Goal: Transaction & Acquisition: Book appointment/travel/reservation

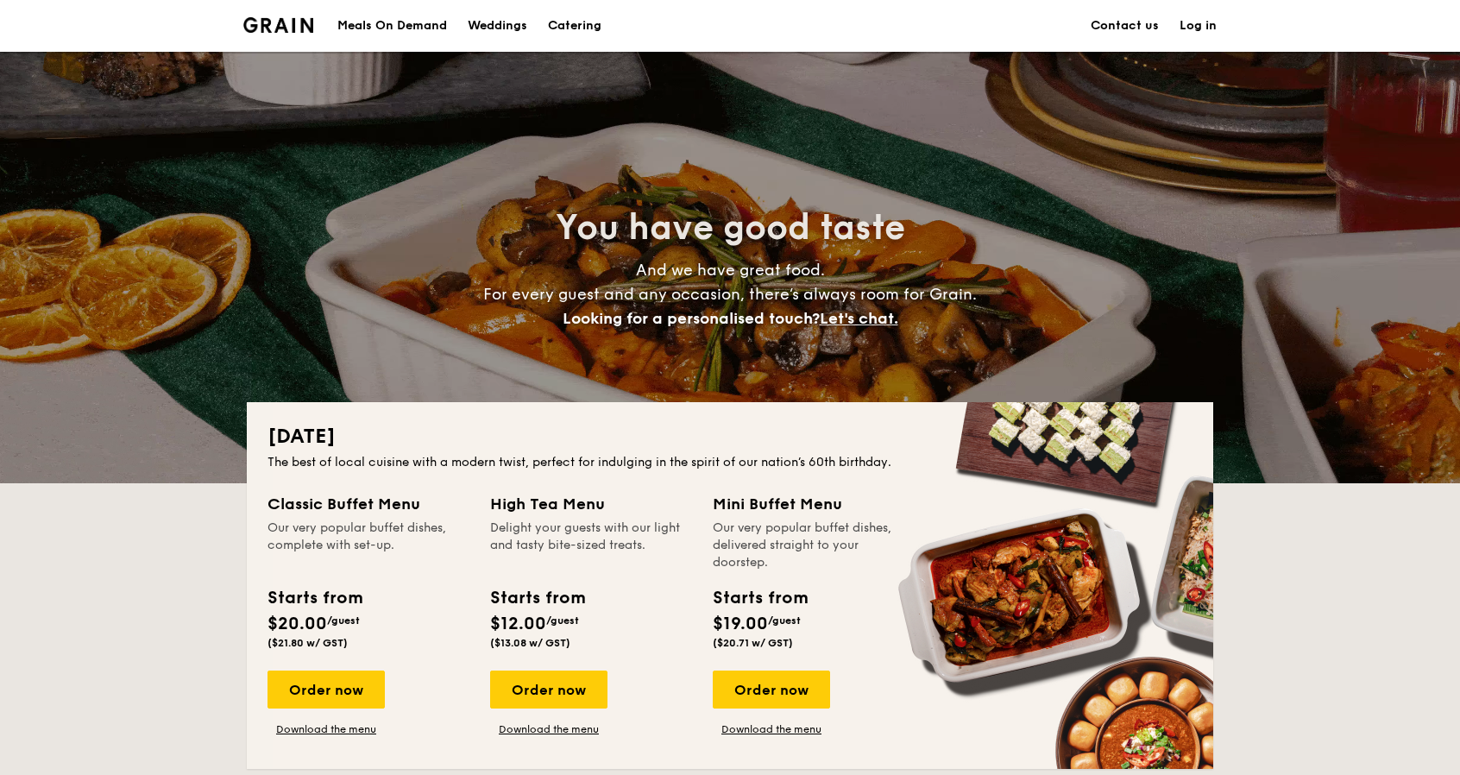
drag, startPoint x: 327, startPoint y: 263, endPoint x: 329, endPoint y: 189, distance: 74.2
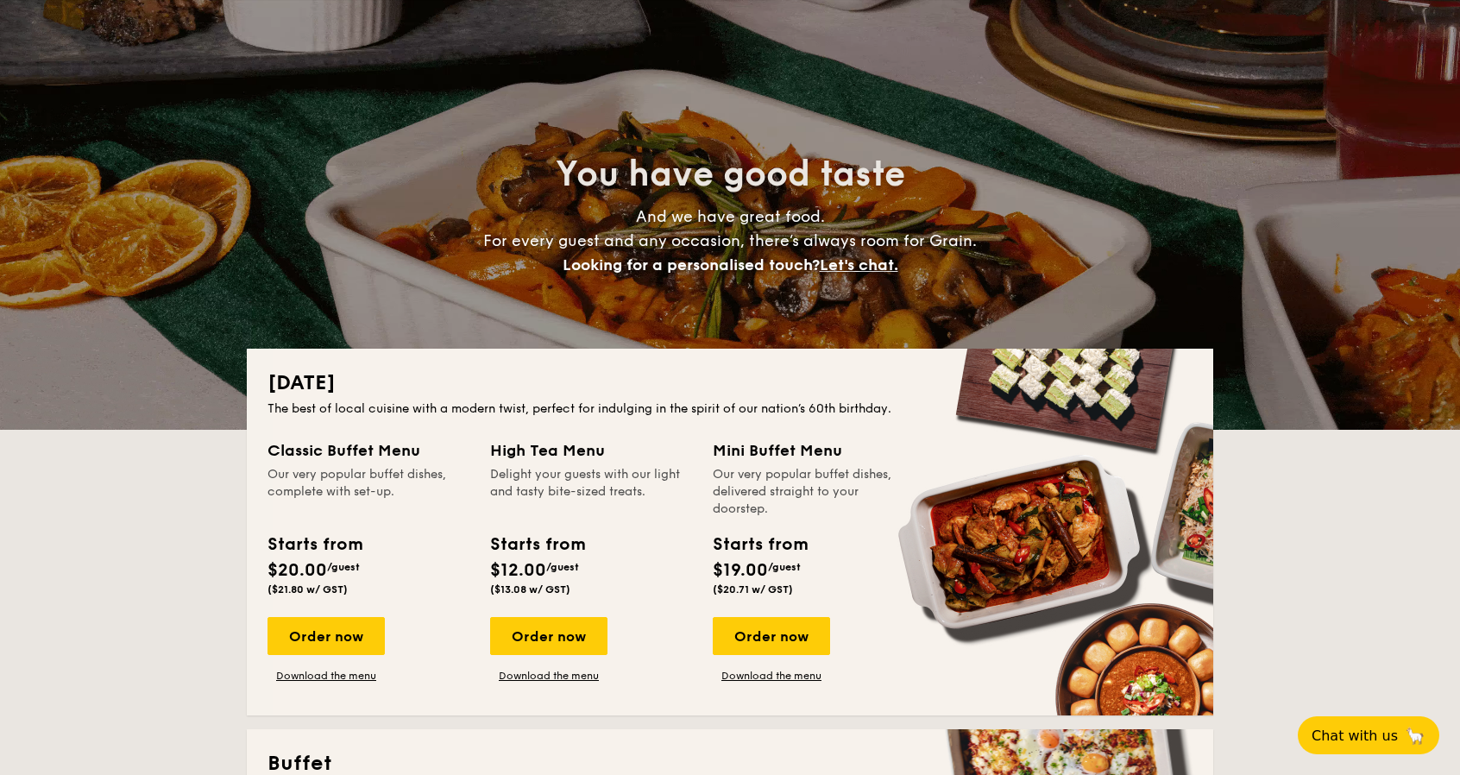
scroll to position [287, 0]
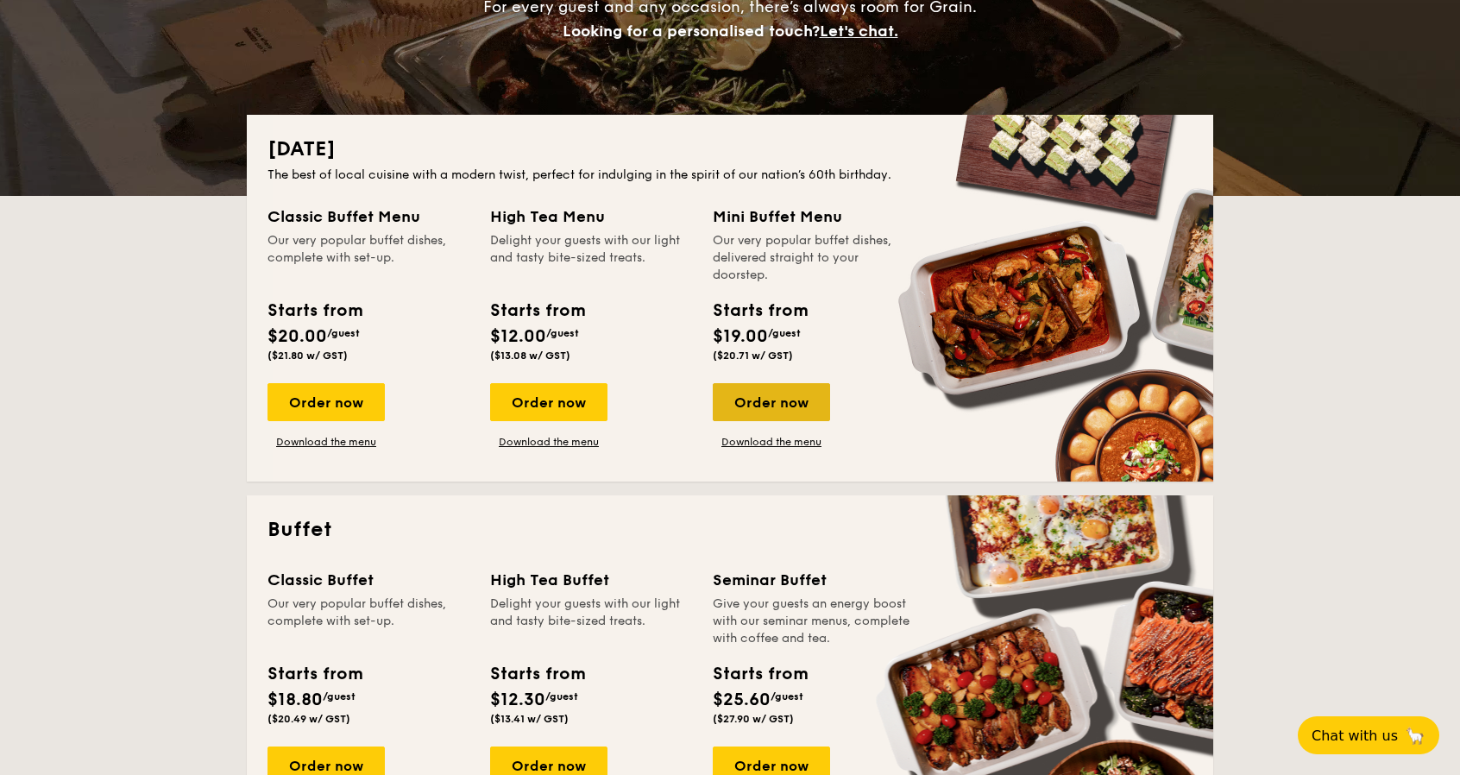
click at [772, 392] on div "Order now" at bounding box center [771, 402] width 117 height 38
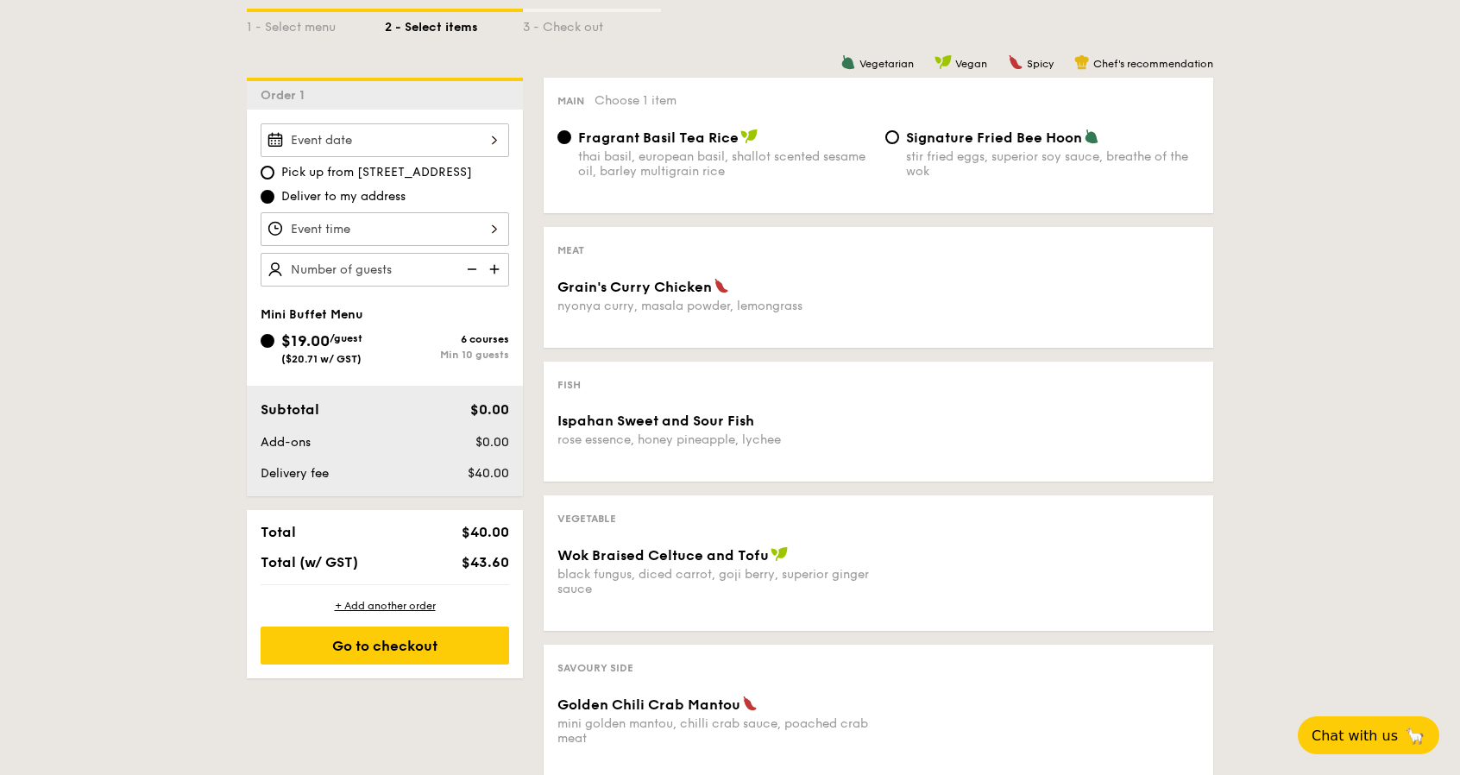
scroll to position [432, 0]
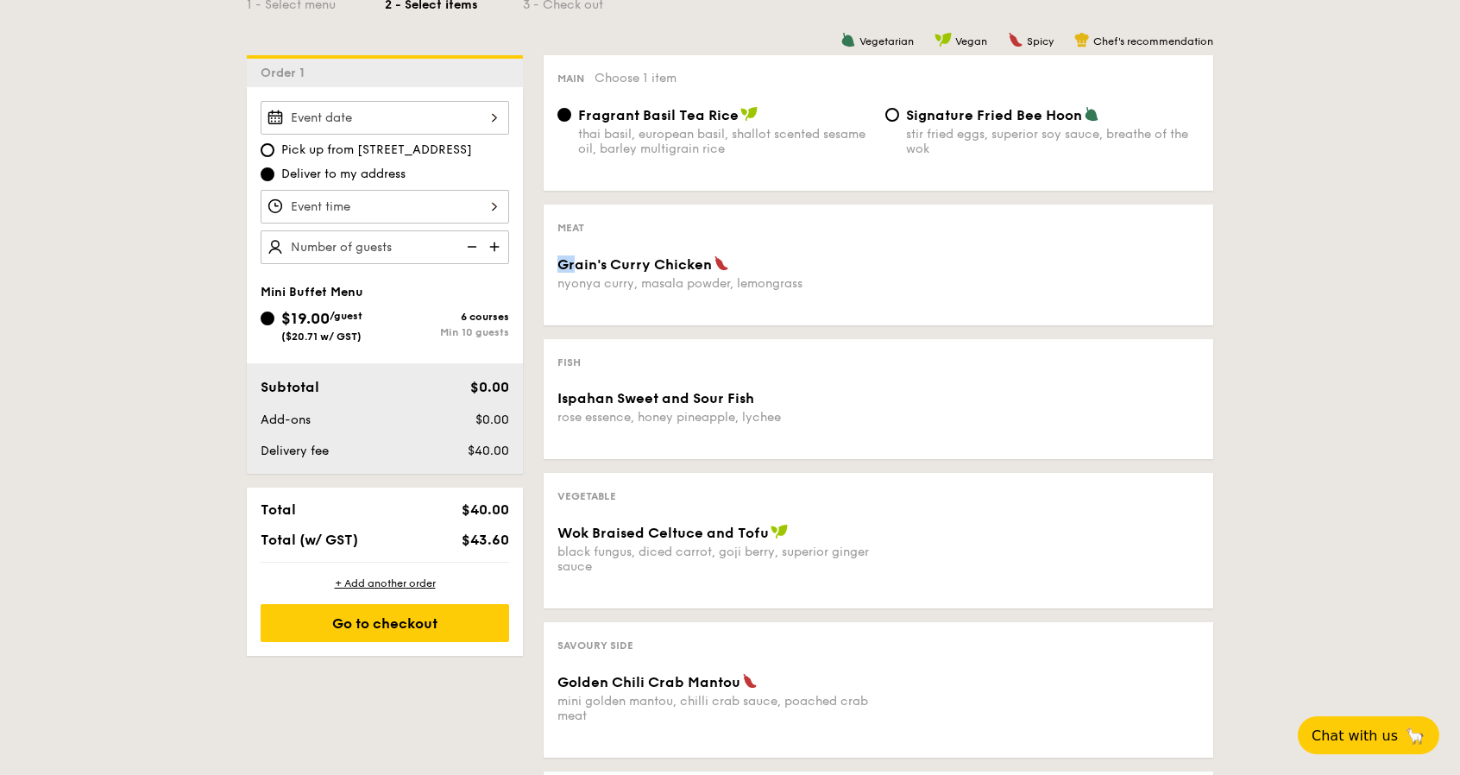
drag, startPoint x: 576, startPoint y: 268, endPoint x: 706, endPoint y: 262, distance: 130.4
click at [700, 253] on div "Meat Grain's [PERSON_NAME] Chicken nyonya [PERSON_NAME], masala powder, lemongr…" at bounding box center [879, 265] width 670 height 121
click at [679, 263] on span "Grain's Curry Chicken" at bounding box center [635, 264] width 154 height 16
click at [483, 244] on img at bounding box center [496, 246] width 26 height 33
click at [492, 241] on img at bounding box center [496, 246] width 26 height 33
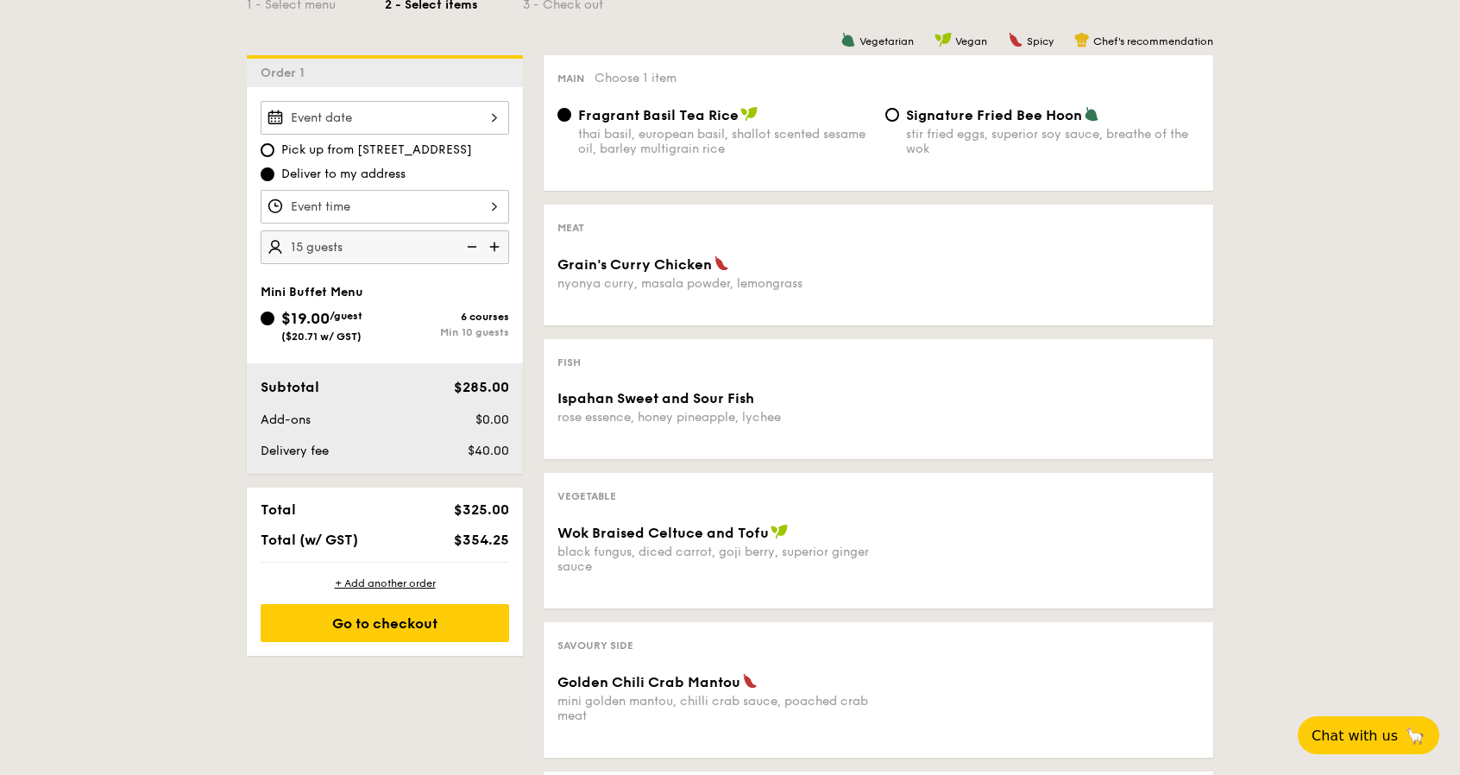
click at [492, 241] on img at bounding box center [496, 246] width 26 height 33
click at [480, 239] on img at bounding box center [470, 246] width 26 height 33
type input "15 guests"
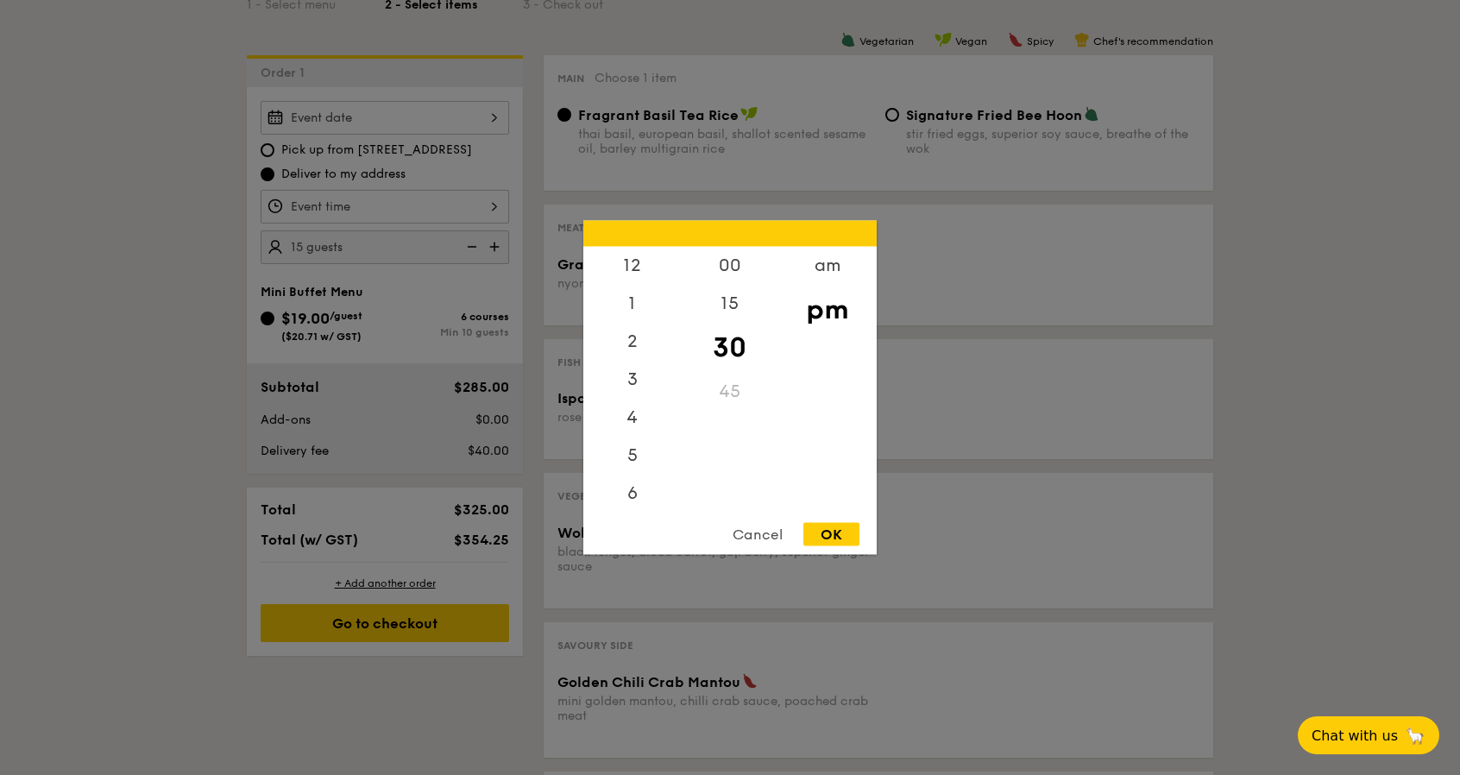
click at [484, 213] on div "12 1 2 3 4 5 6 7 8 9 10 11 00 15 30 45 am pm Cancel OK" at bounding box center [385, 207] width 249 height 34
drag, startPoint x: 611, startPoint y: 362, endPoint x: 628, endPoint y: 419, distance: 59.5
click at [628, 419] on div "12 1 2 3 4 5 6 7 8 9 10 11" at bounding box center [632, 378] width 98 height 263
click at [633, 332] on div "4" at bounding box center [632, 348] width 98 height 50
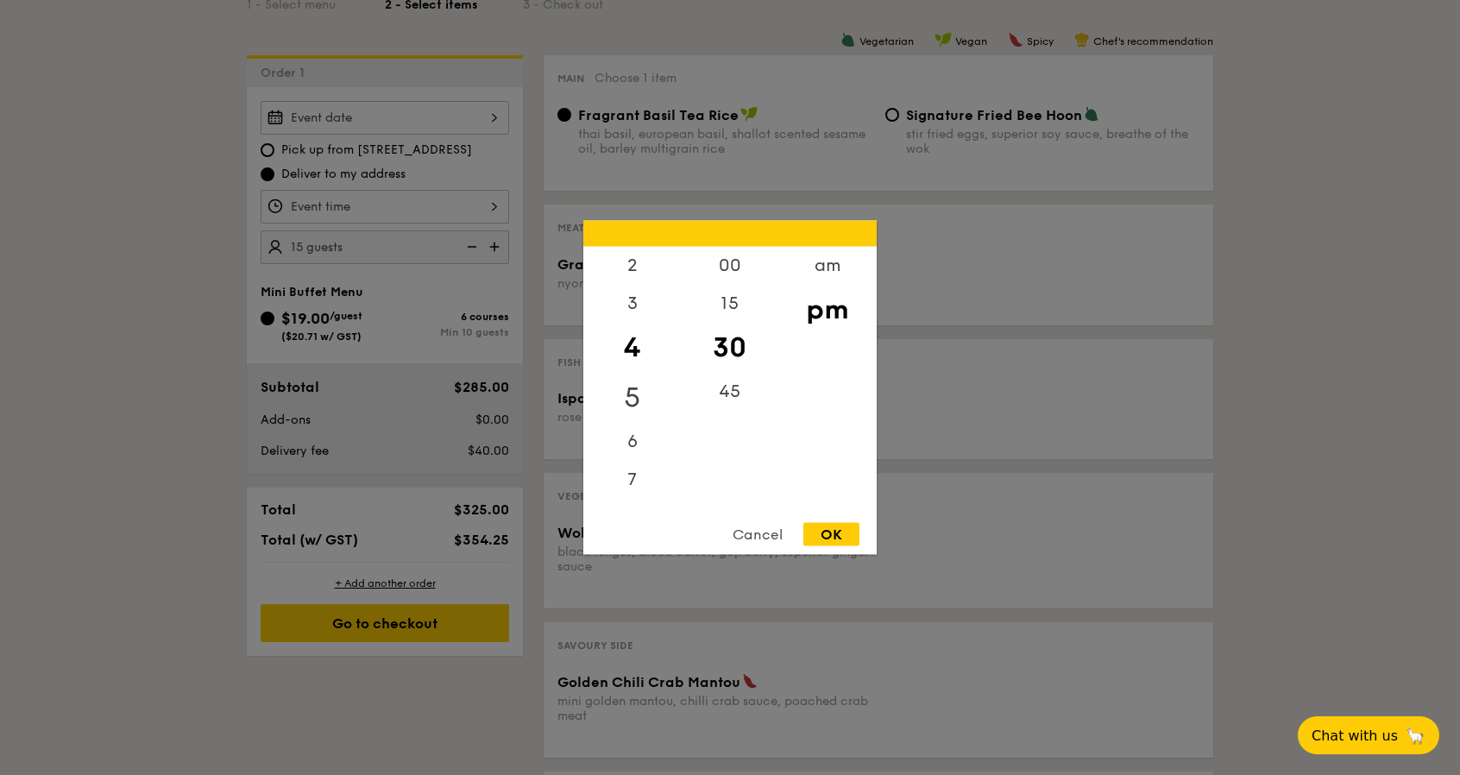
click at [617, 382] on div "5" at bounding box center [632, 398] width 98 height 50
click at [734, 275] on div "00" at bounding box center [730, 272] width 98 height 50
click at [826, 518] on div "12 1 2 3 4 5 6 7 8 9 10 11 00 15 30 45 am pm Cancel OK" at bounding box center [729, 388] width 293 height 334
click at [841, 526] on div "OK" at bounding box center [831, 534] width 56 height 23
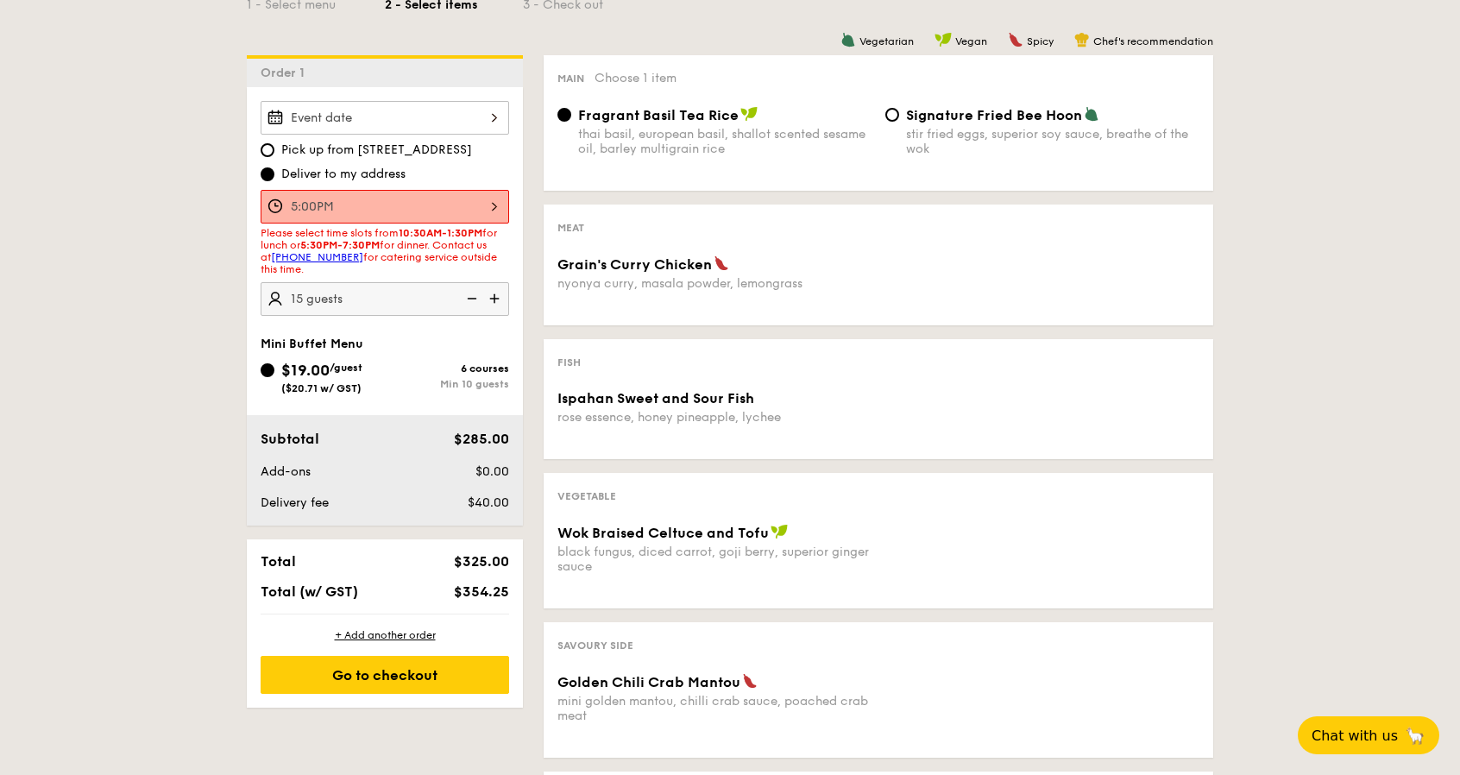
click at [490, 184] on div "Pick up from [STREET_ADDRESS] Deliver to my address 5:00PM Please select time s…" at bounding box center [385, 208] width 249 height 215
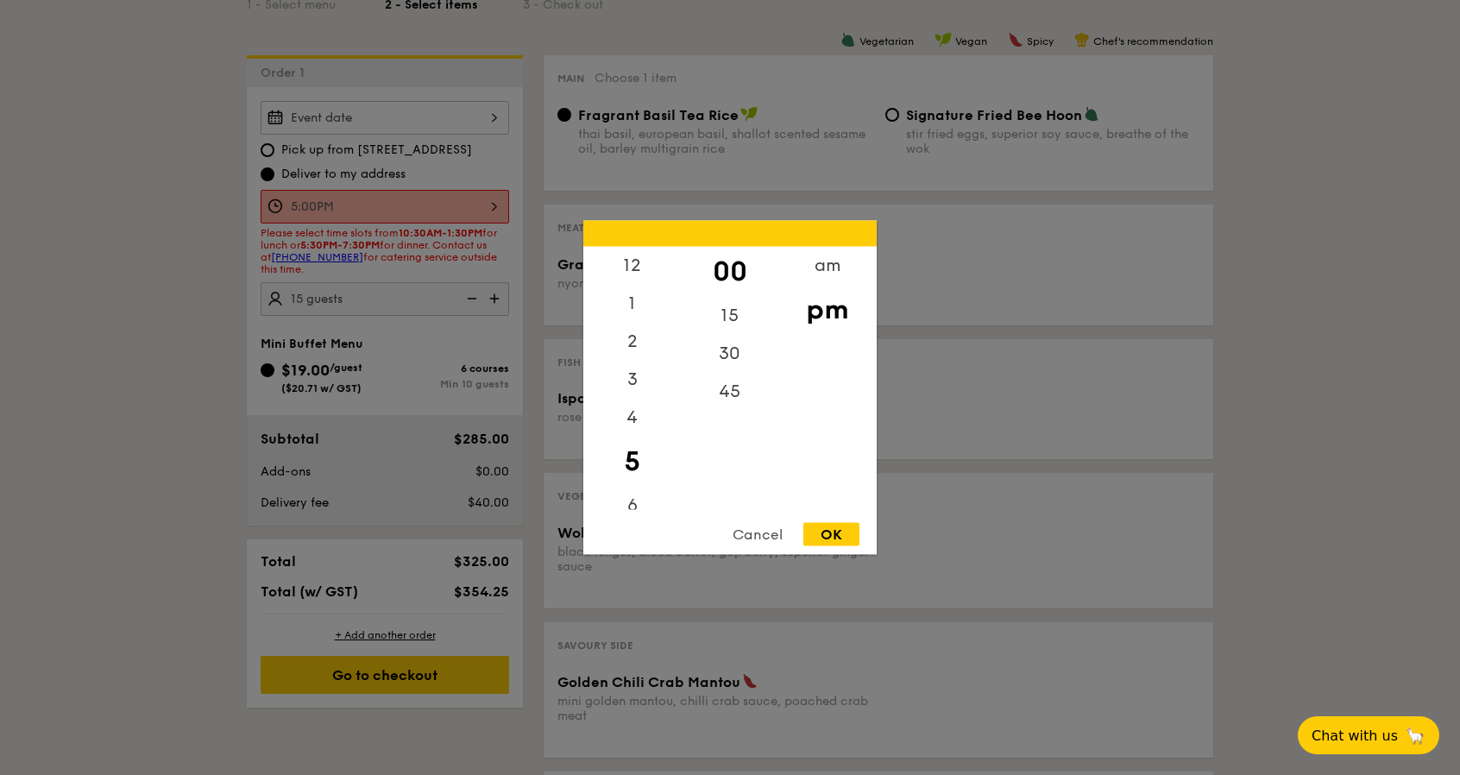
click at [486, 215] on div "5:00PM 12 1 2 3 4 5 6 7 8 9 10 11 00 15 30 45 am pm Cancel OK" at bounding box center [385, 207] width 249 height 34
click at [732, 358] on div "30" at bounding box center [730, 360] width 98 height 50
click at [839, 525] on div "OK" at bounding box center [831, 534] width 56 height 23
type input "5:30PM"
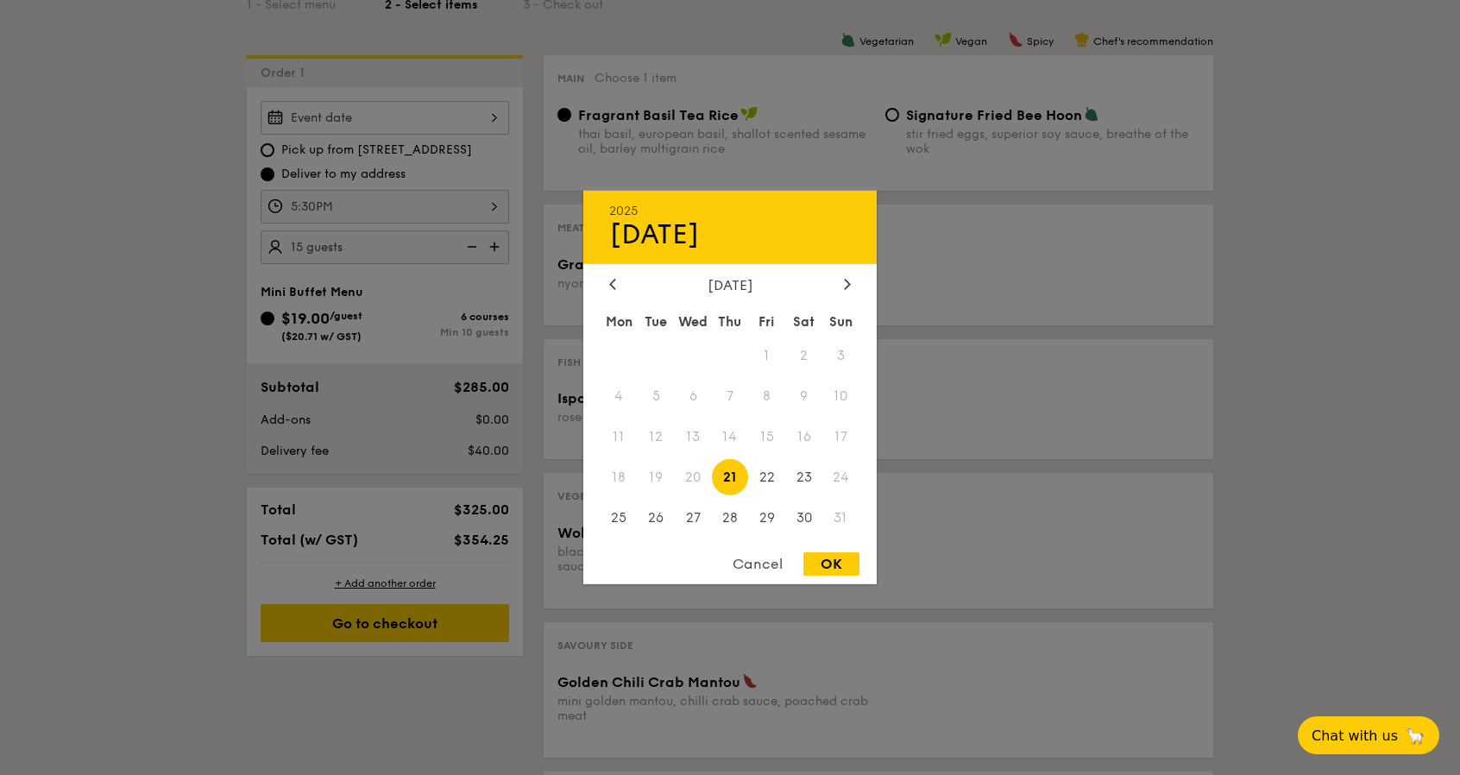
click at [400, 116] on div "2025 Aug [DATE] Tue Wed Thu Fri Sat Sun 1 2 3 4 5 6 7 8 9 10 11 12 13 14 15 16 …" at bounding box center [385, 118] width 249 height 34
click at [794, 476] on span "23" at bounding box center [803, 476] width 37 height 37
click at [832, 567] on div "OK" at bounding box center [831, 563] width 56 height 23
type input "[DATE]"
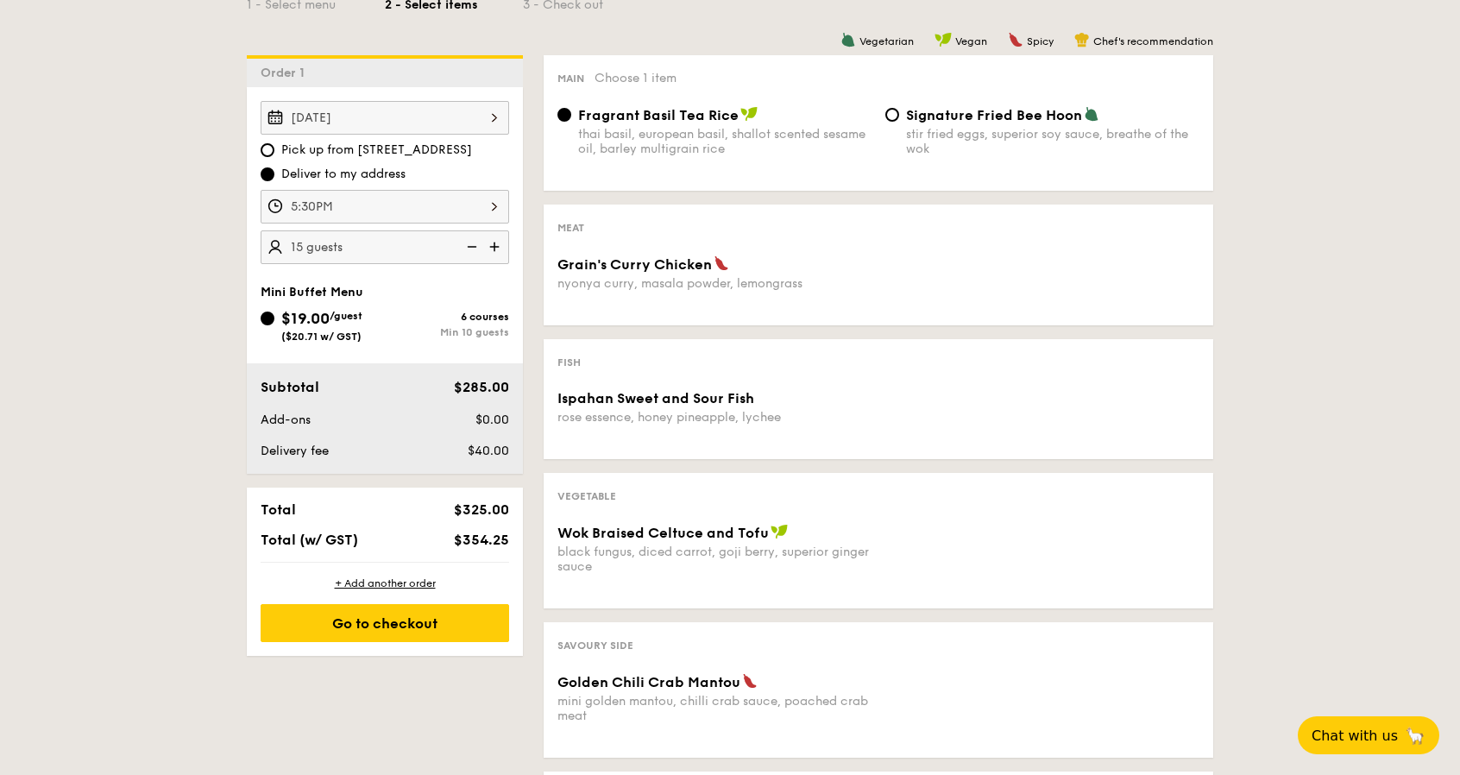
click at [682, 263] on span "Grain's Curry Chicken" at bounding box center [635, 264] width 154 height 16
drag, startPoint x: 554, startPoint y: 263, endPoint x: 711, endPoint y: 266, distance: 157.1
click at [711, 266] on div "Grain's Curry Chicken nyonya curry, masala powder, lemongrass" at bounding box center [715, 272] width 328 height 35
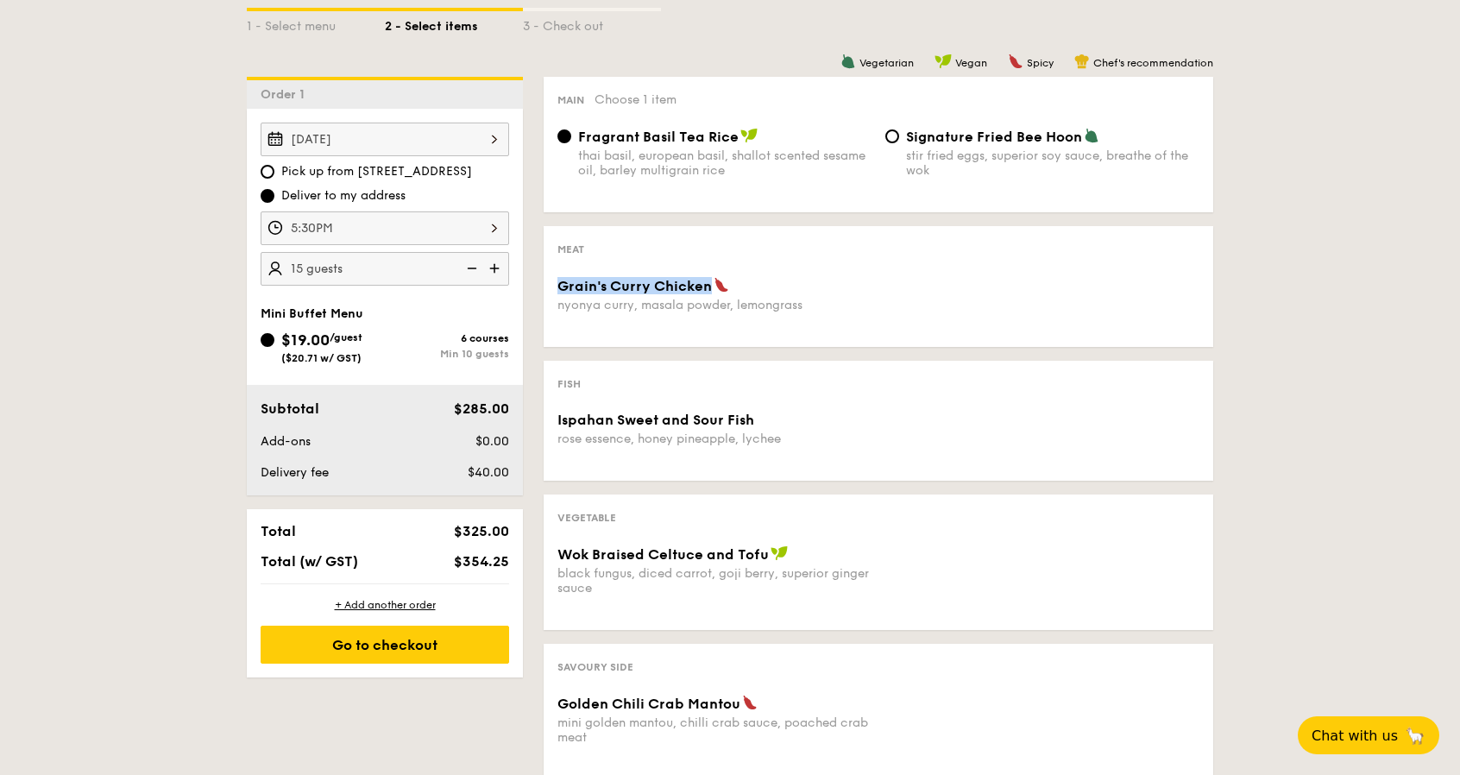
scroll to position [0, 0]
